Goal: Task Accomplishment & Management: Manage account settings

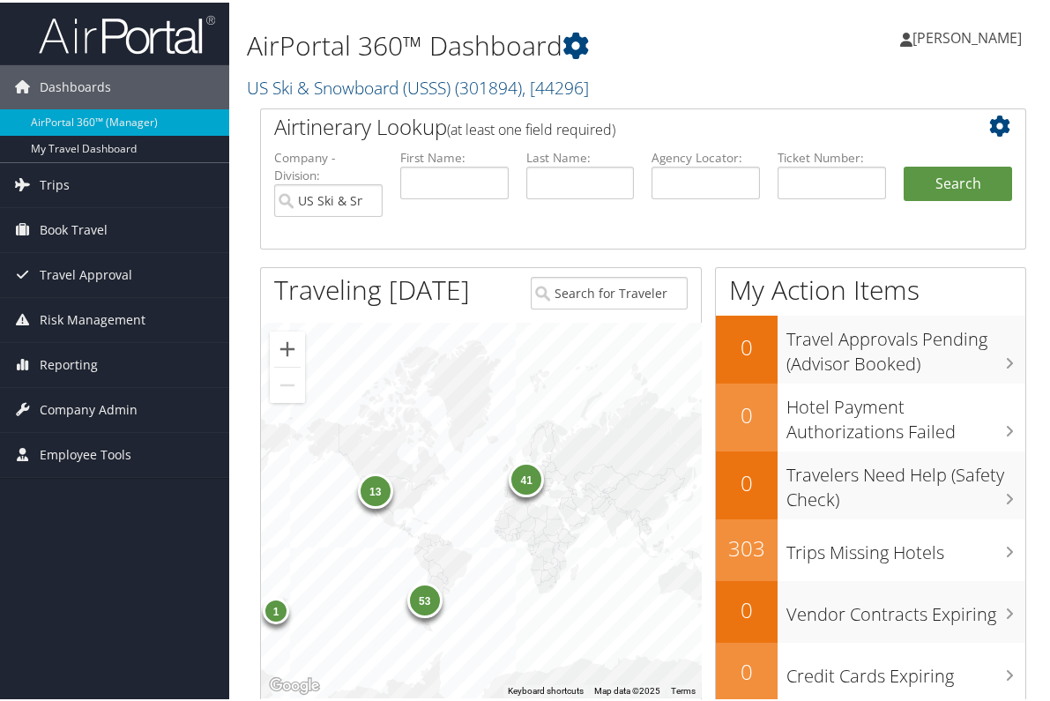
click at [371, 488] on div "13" at bounding box center [375, 488] width 35 height 35
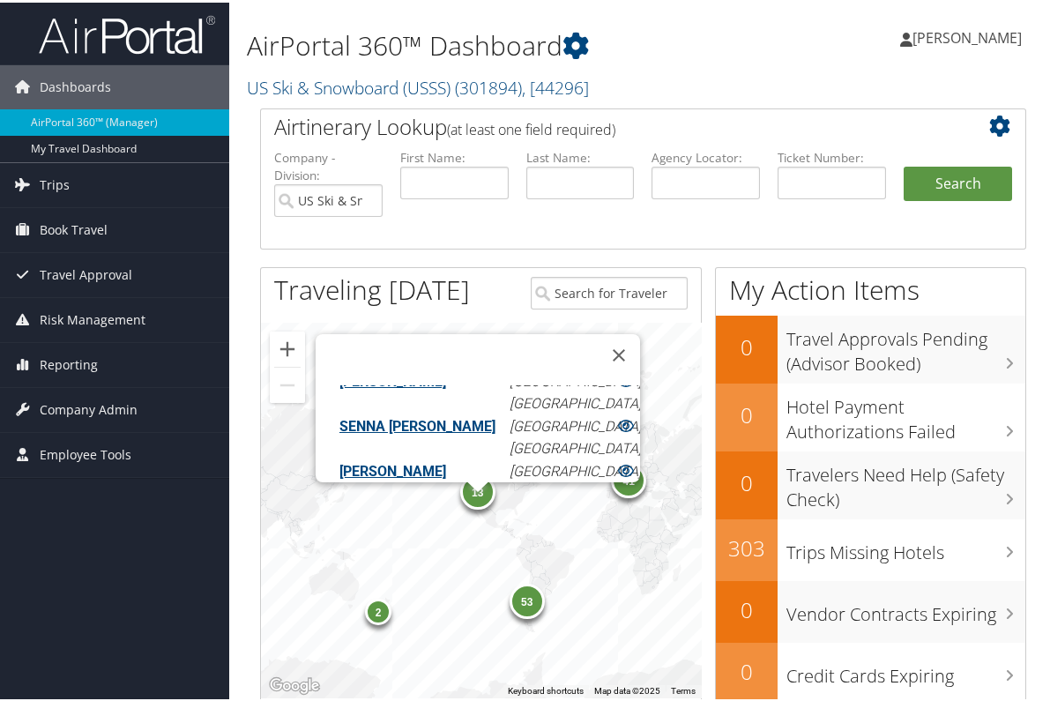
scroll to position [388, 0]
click at [390, 457] on link "[PERSON_NAME]" at bounding box center [392, 465] width 107 height 17
click at [70, 400] on span "Company Admin" at bounding box center [89, 407] width 98 height 44
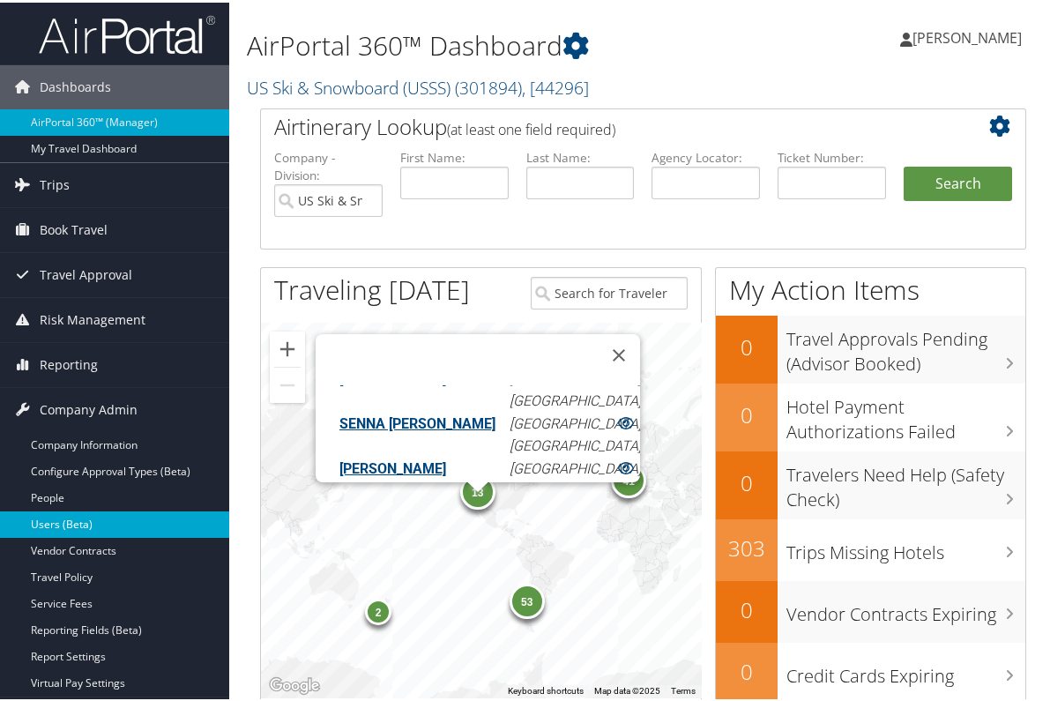
click at [73, 518] on link "Users (Beta)" at bounding box center [114, 522] width 229 height 26
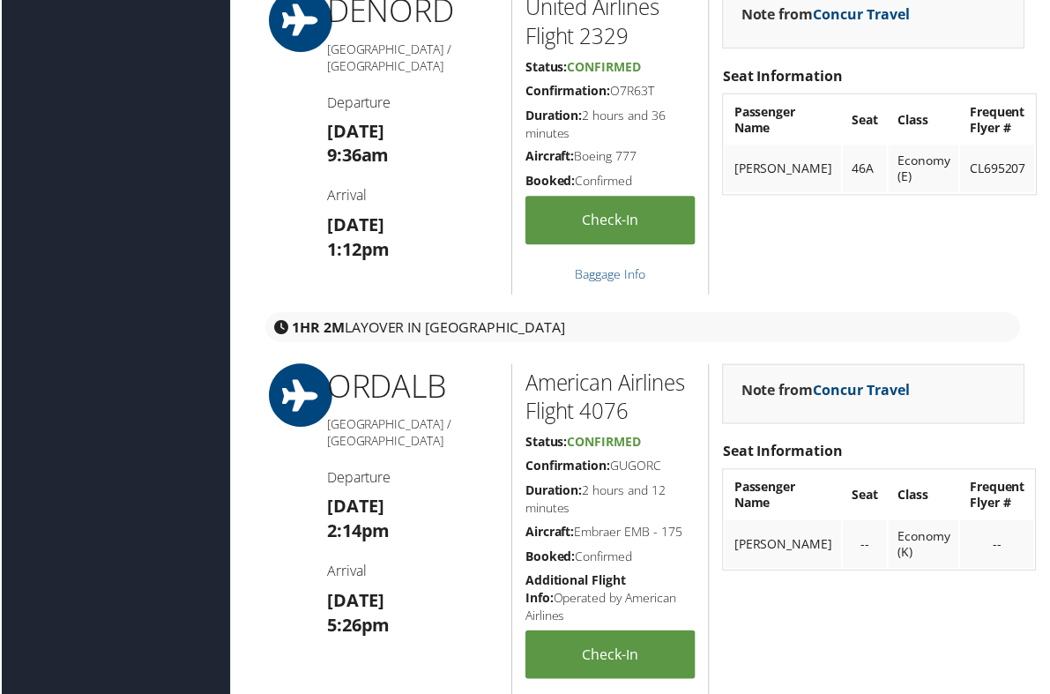
scroll to position [984, 0]
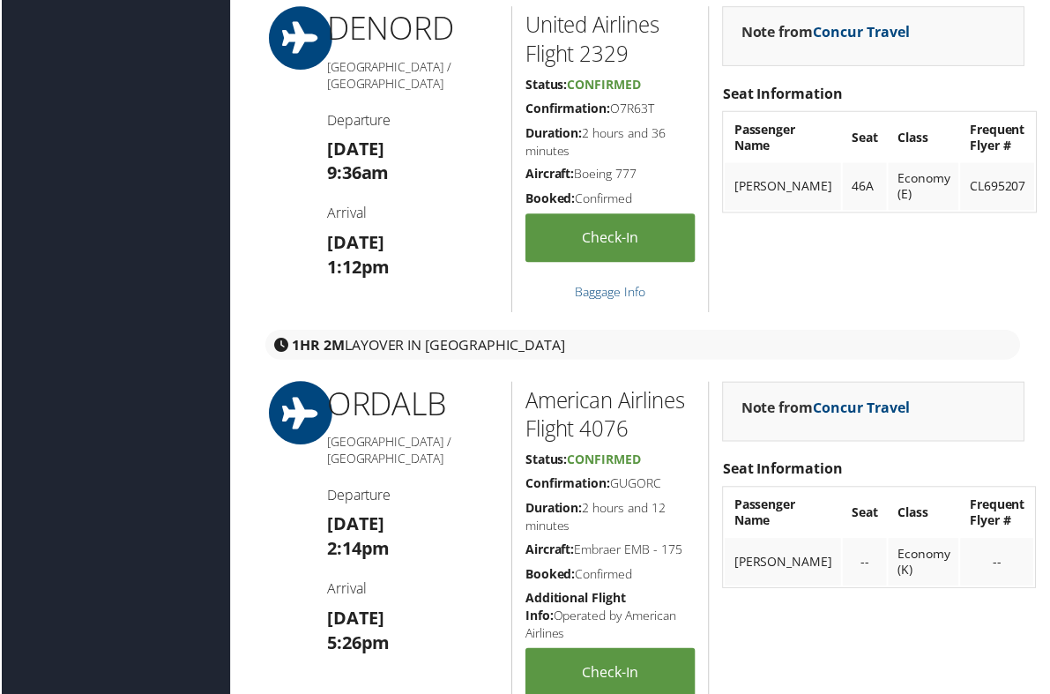
click at [805, 400] on strong "Note from Concur Travel" at bounding box center [825, 407] width 169 height 19
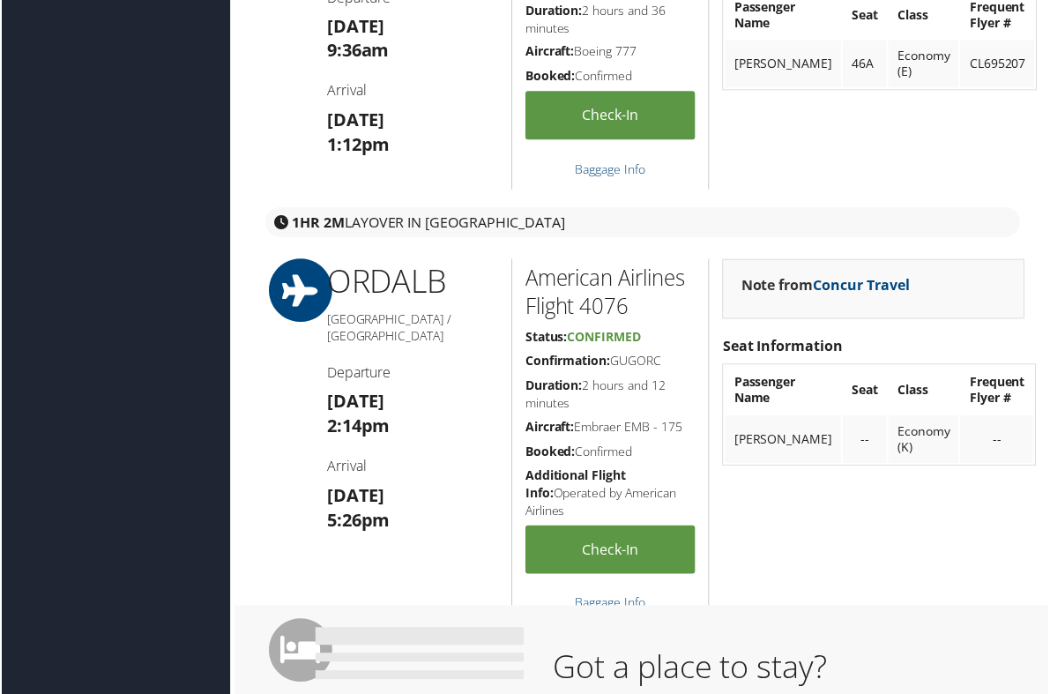
scroll to position [1040, 0]
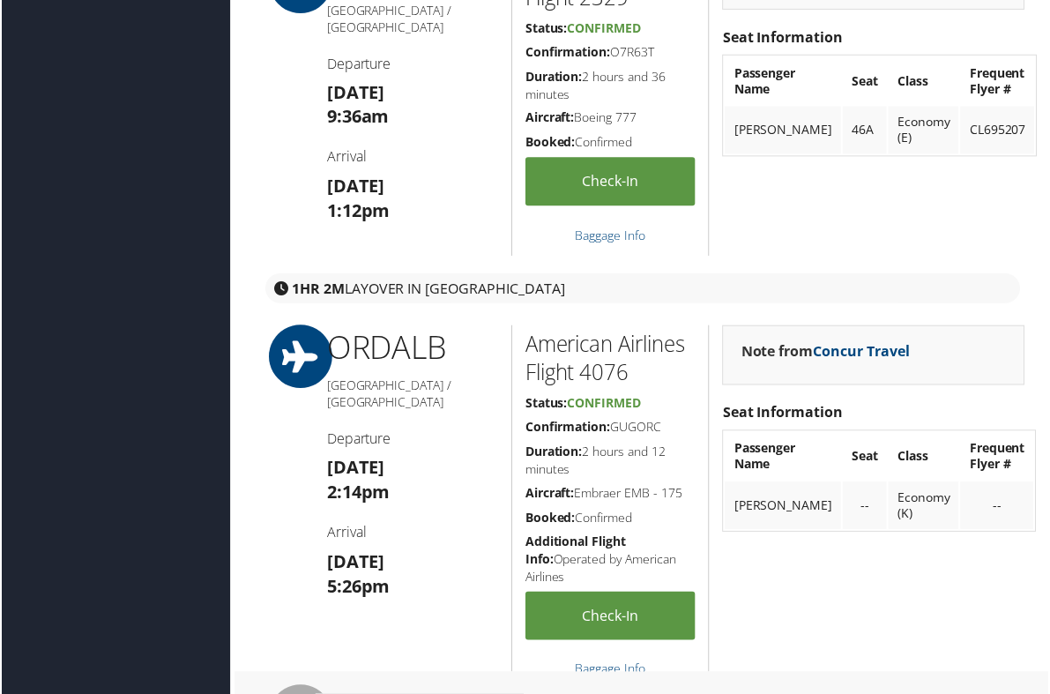
drag, startPoint x: 610, startPoint y: 422, endPoint x: 666, endPoint y: 425, distance: 55.6
click at [666, 425] on h5 "Confirmation: GUGORC" at bounding box center [610, 429] width 171 height 18
click at [655, 428] on h5 "Confirmation: GUGORC" at bounding box center [610, 429] width 171 height 18
drag, startPoint x: 665, startPoint y: 421, endPoint x: 614, endPoint y: 425, distance: 50.4
click at [614, 425] on h5 "Confirmation: GUGORC" at bounding box center [610, 429] width 171 height 18
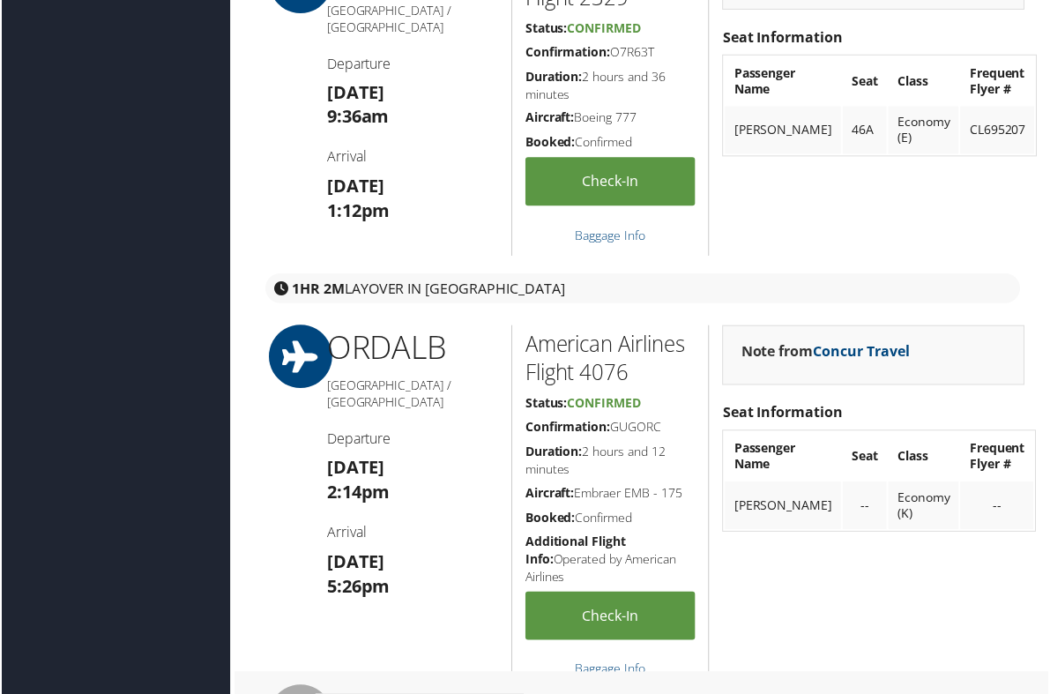
copy h5 "GUGORC"
click at [673, 420] on h5 "Confirmation: GUGORC" at bounding box center [610, 429] width 171 height 18
copy h5 "GUGORC"
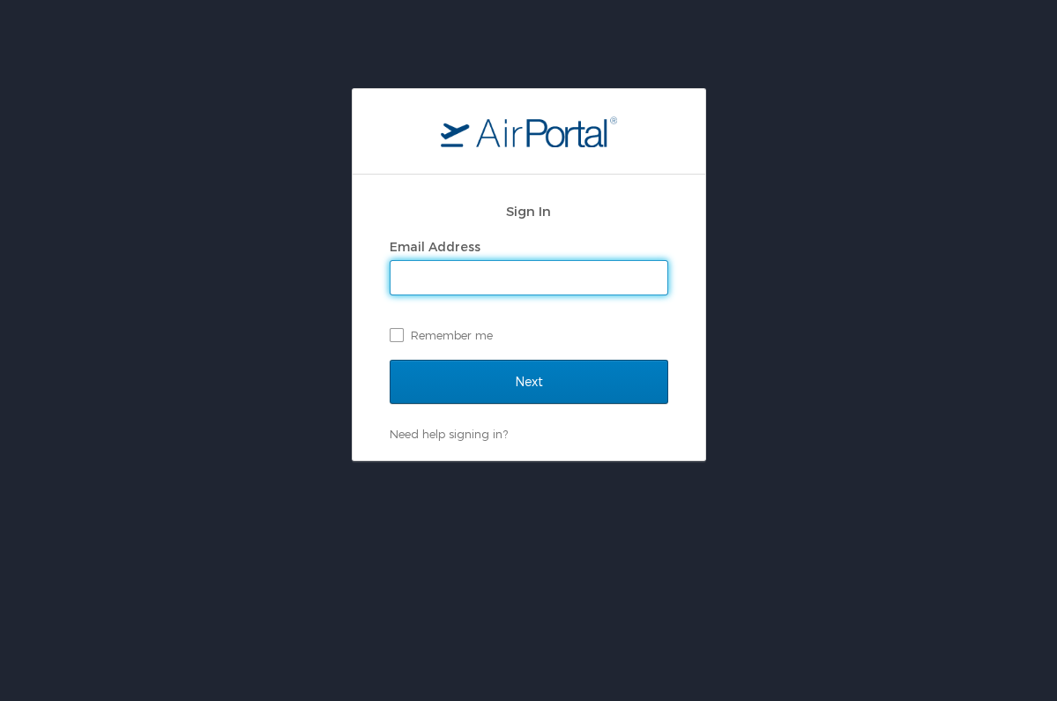
type input "gwynn.watkins@usskiandsnowboard.org"
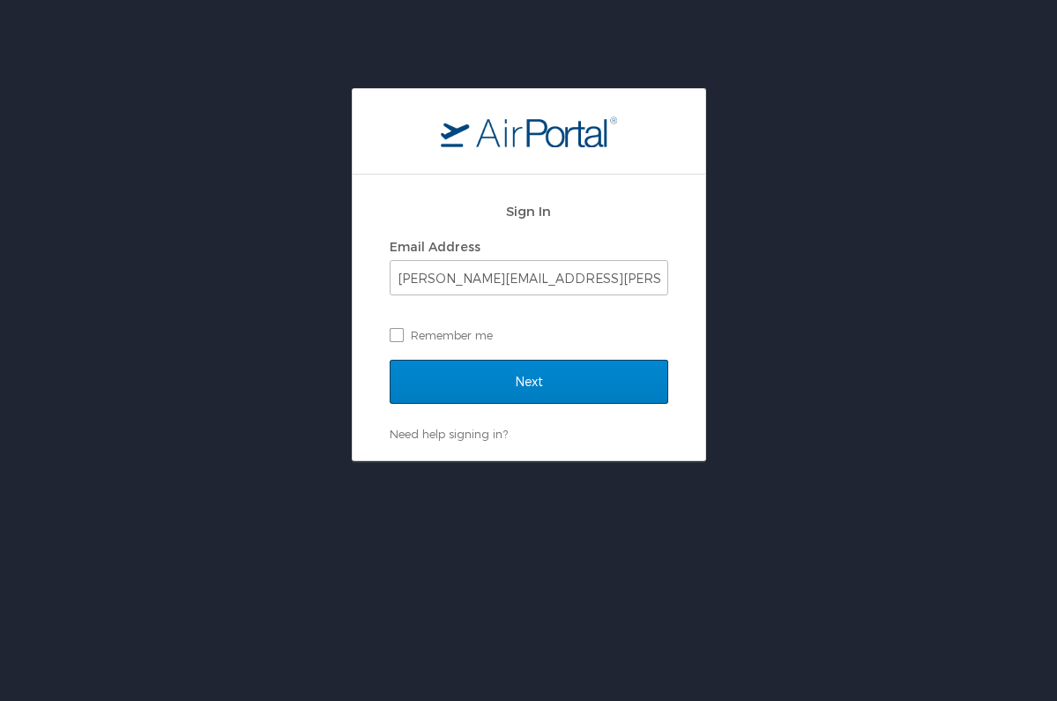
click at [459, 373] on input "Next" at bounding box center [529, 382] width 279 height 44
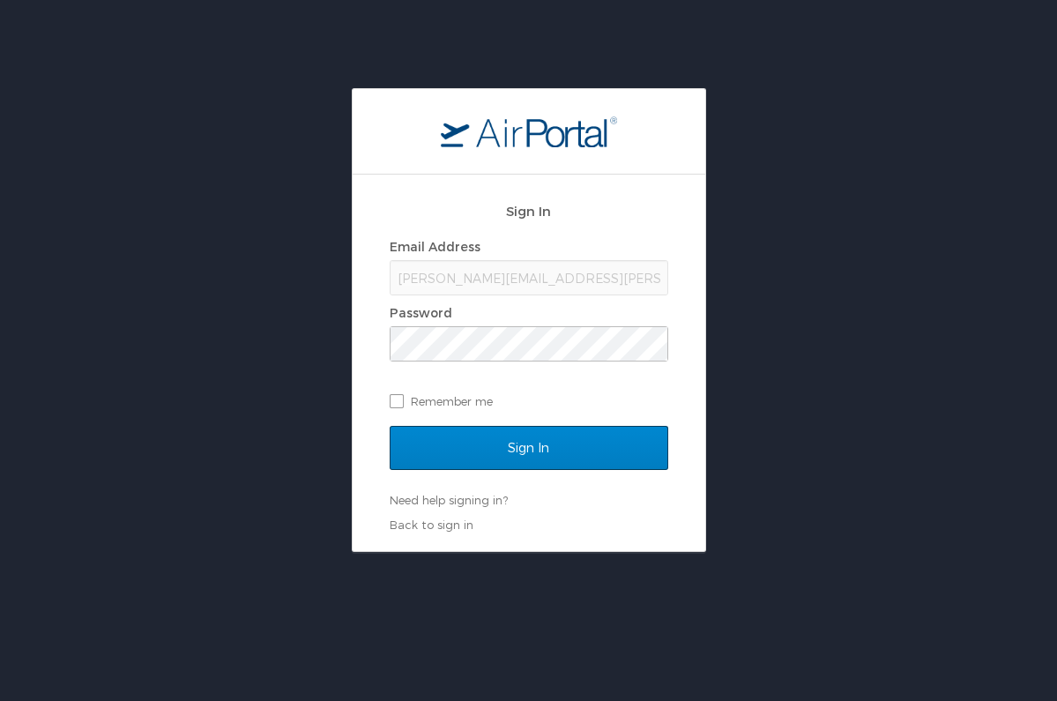
click at [470, 432] on input "Sign In" at bounding box center [529, 448] width 279 height 44
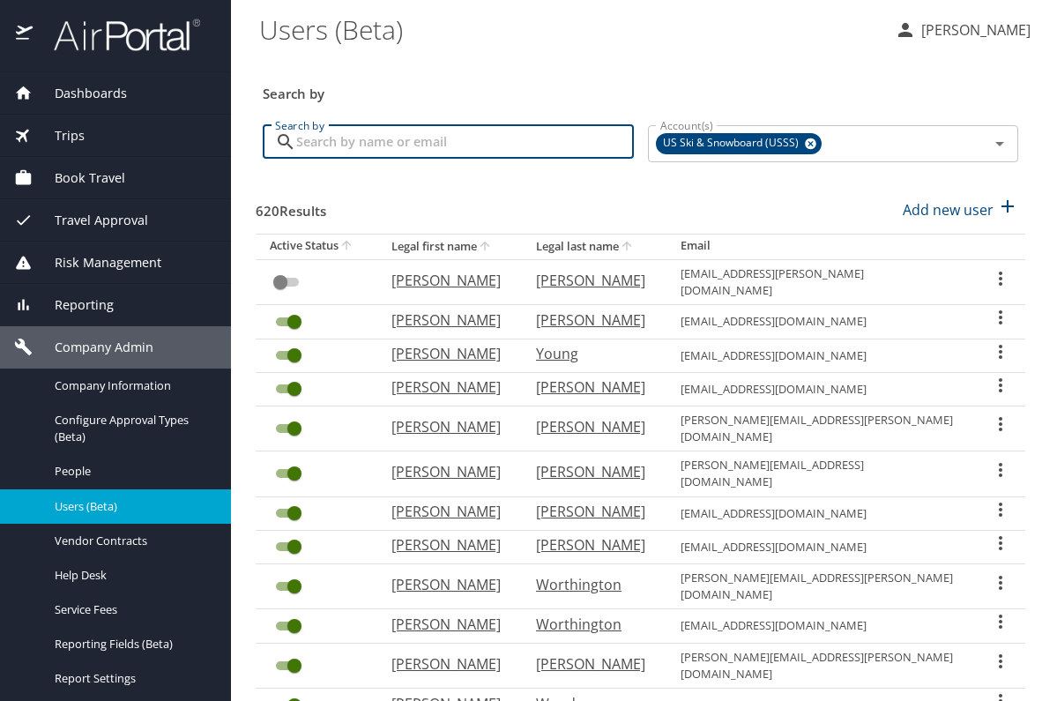
click at [361, 145] on input "Search by" at bounding box center [465, 141] width 338 height 33
type input "johnst"
checkbox input "true"
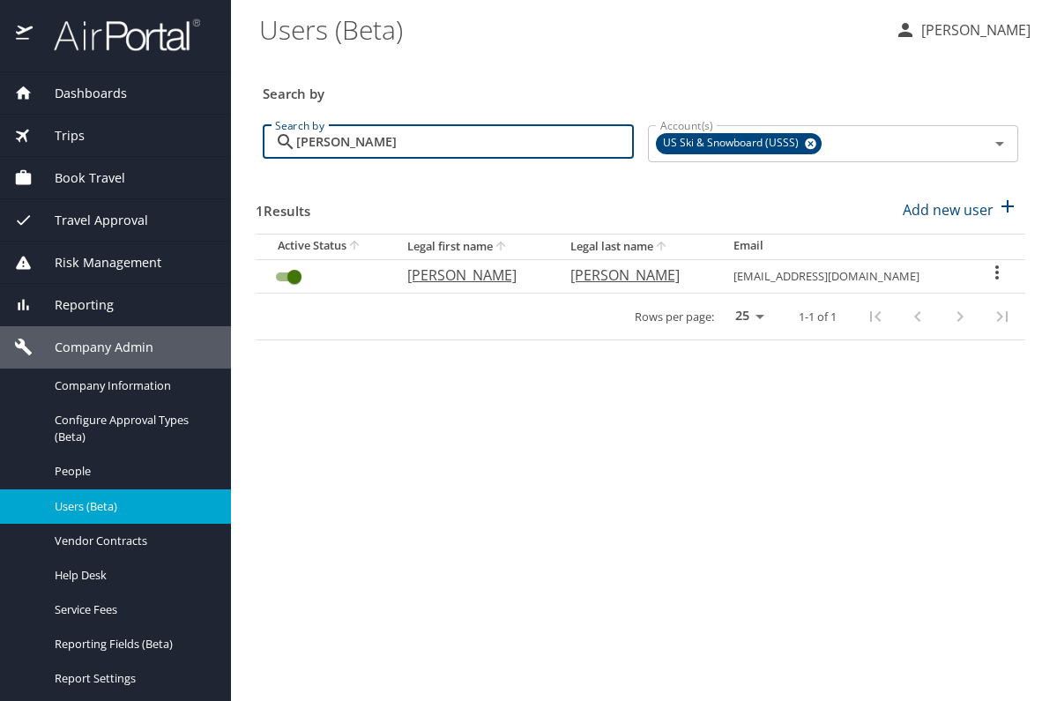
type input "[PERSON_NAME]"
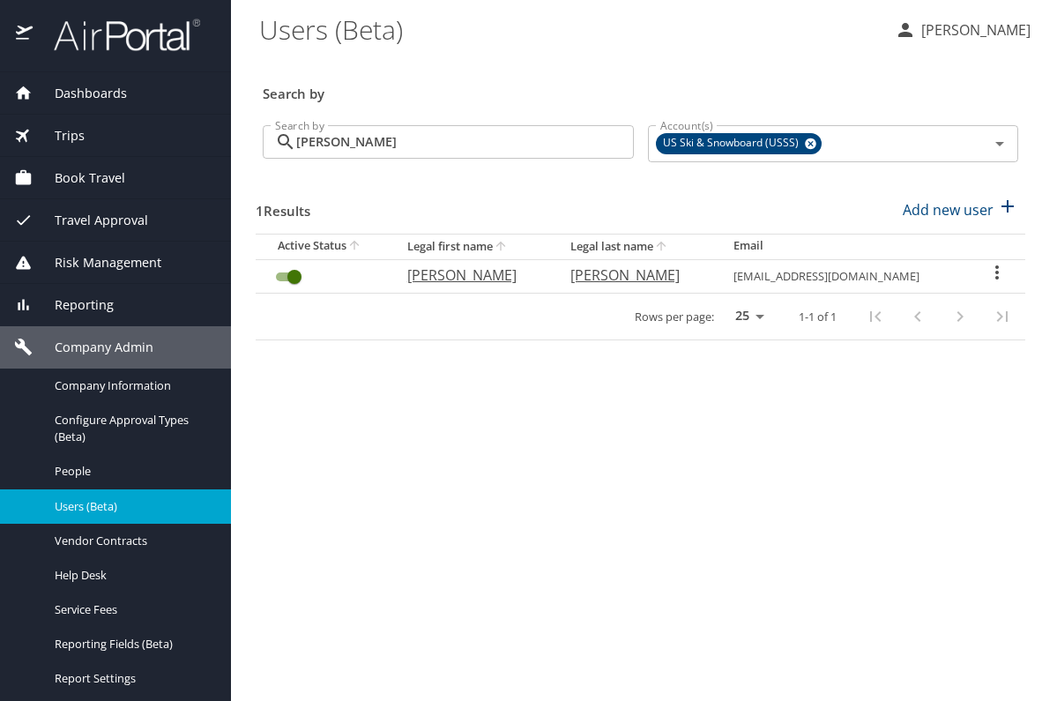
drag, startPoint x: 361, startPoint y: 145, endPoint x: 451, endPoint y: 273, distance: 156.3
click at [451, 273] on p "[PERSON_NAME]" at bounding box center [471, 274] width 128 height 21
select select "US"
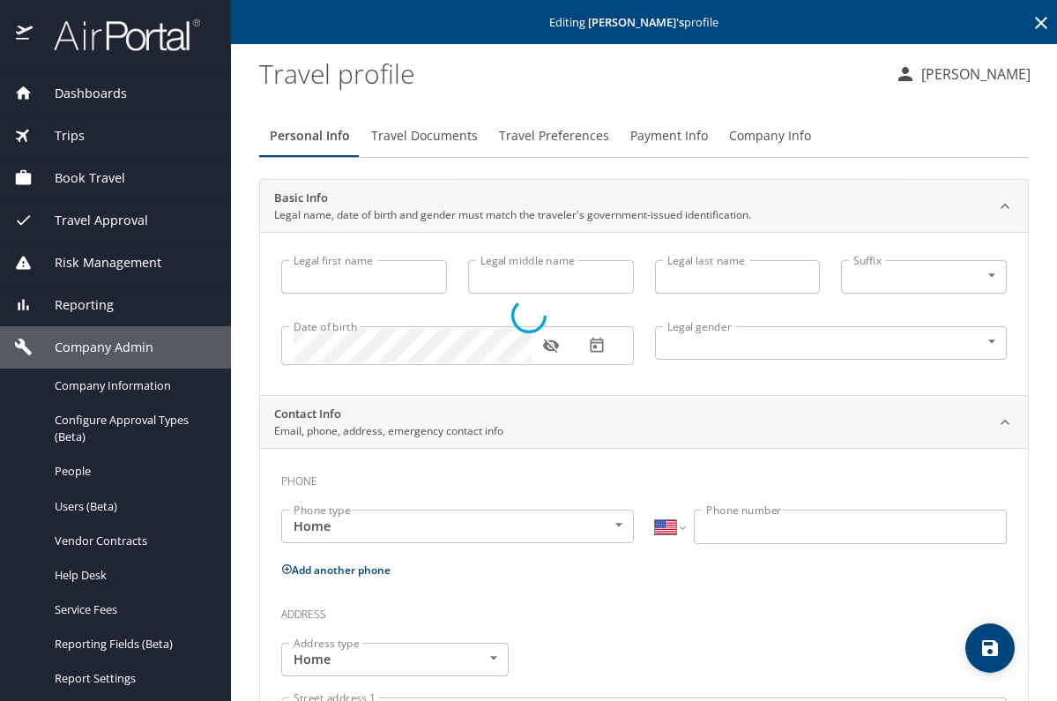
type input "[PERSON_NAME]"
type input "D"
type input "[PERSON_NAME]"
type input "[DEMOGRAPHIC_DATA]"
select select "US"
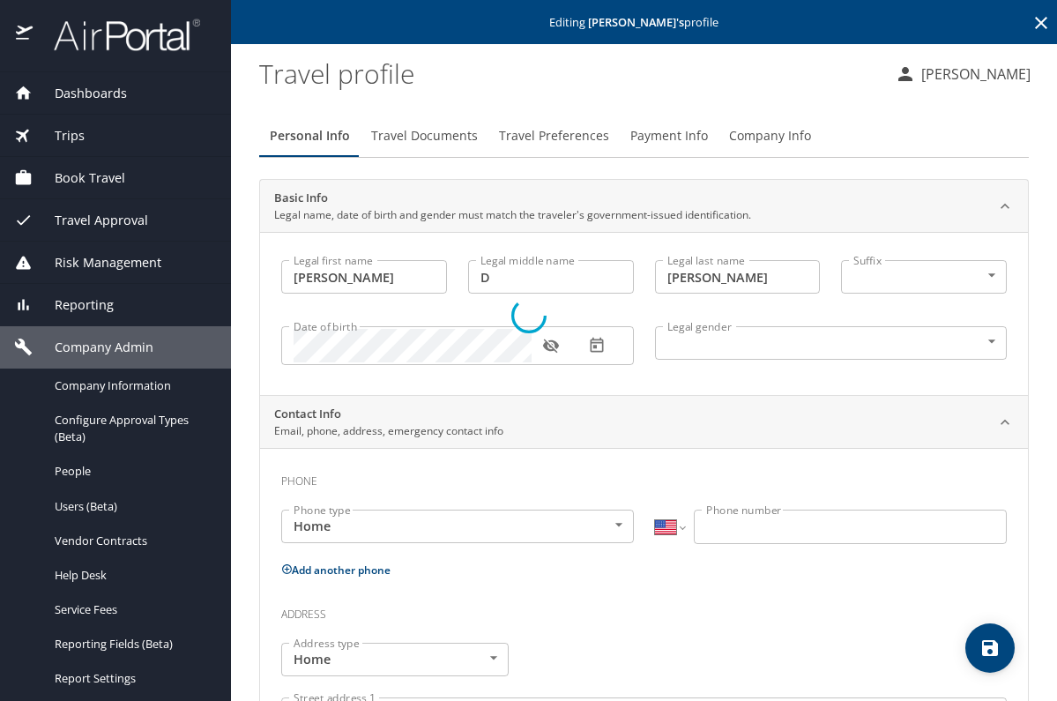
select select "AT"
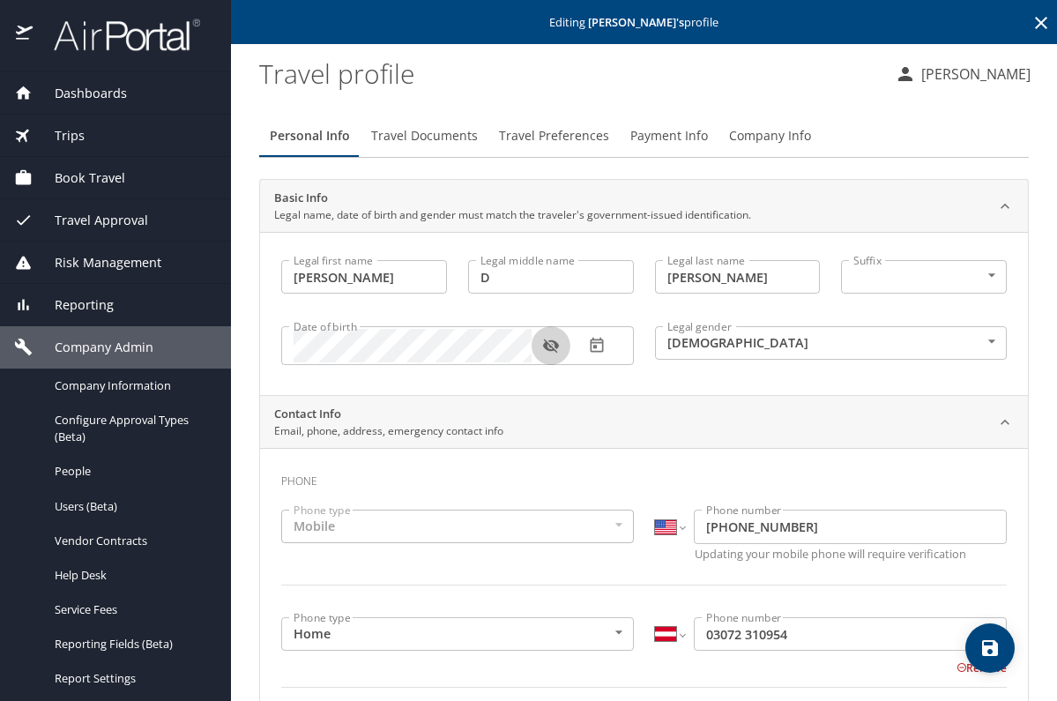
click at [557, 339] on icon "button" at bounding box center [551, 346] width 18 height 18
